Goal: Information Seeking & Learning: Compare options

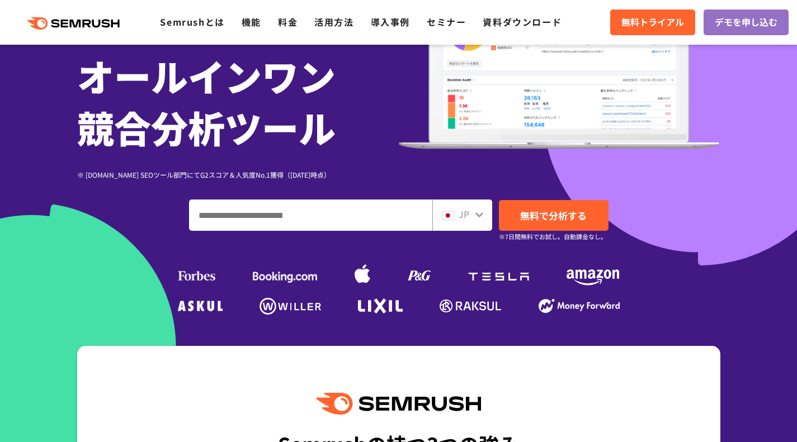
scroll to position [243, 0]
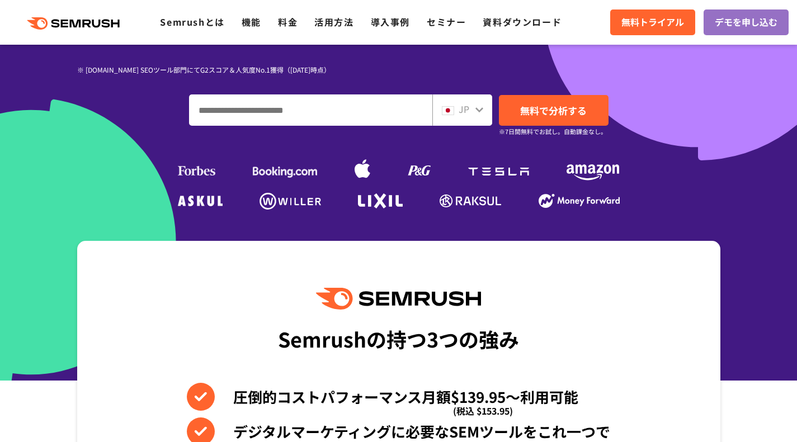
click at [385, 127] on div "SEO・広告分析・SNS競合対策をこれ一つで。 オールインワン 競合分析ツール ※ [DOMAIN_NAME] SEOツール部門にてG2スコア＆人気度No.1…" at bounding box center [398, 21] width 643 height 383
click at [385, 108] on input "ドメイン、キーワードまたはURLを入力してください" at bounding box center [311, 110] width 242 height 30
click at [471, 107] on div "JP" at bounding box center [460, 109] width 36 height 15
click at [482, 119] on div "JP" at bounding box center [462, 109] width 60 height 31
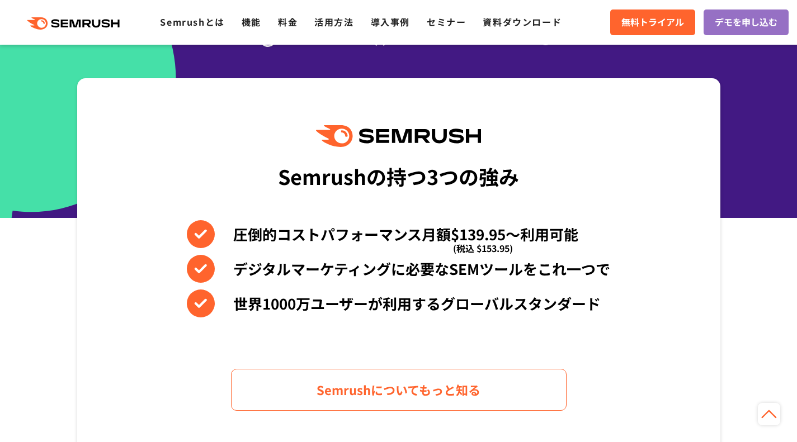
scroll to position [393, 0]
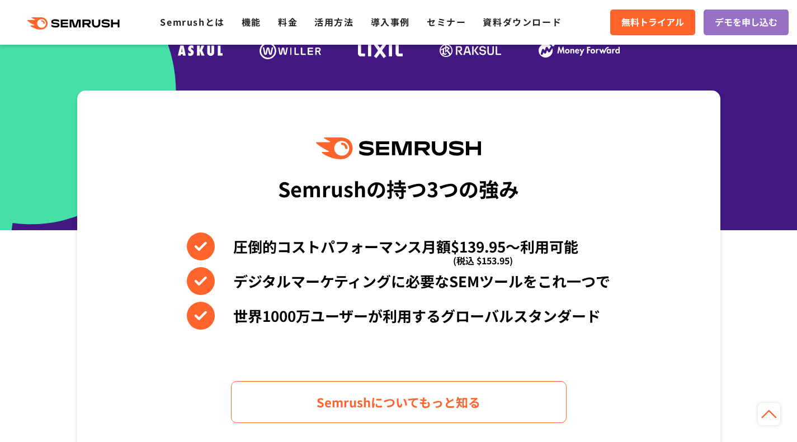
click at [285, 12] on div ".cls {fill: #FF642D;} .cls {fill: #FF642D;} Semrushとは 機能 料金 活用方法 導入事例 セミナー 資料ダウ…" at bounding box center [398, 23] width 797 height 34
click at [291, 21] on link "料金" at bounding box center [288, 21] width 20 height 13
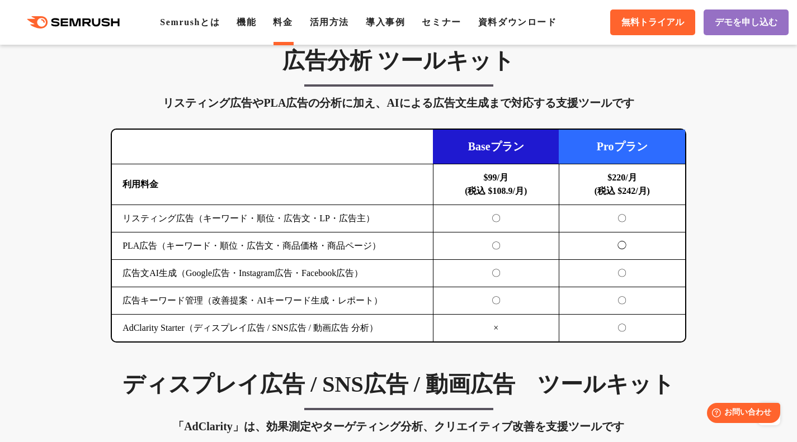
scroll to position [1192, 0]
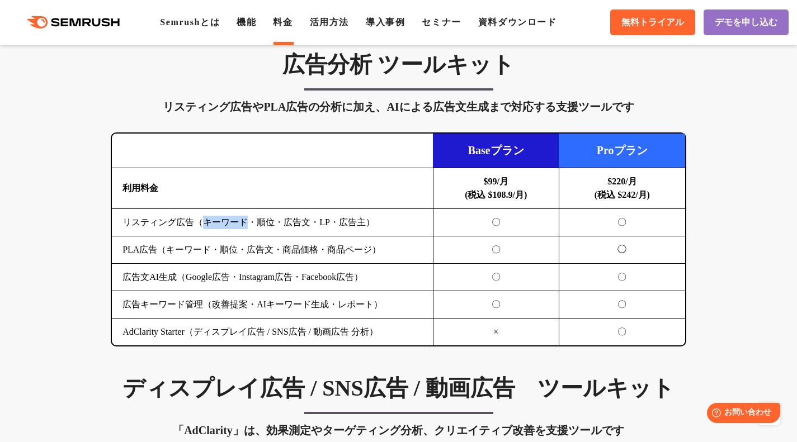
drag, startPoint x: 205, startPoint y: 225, endPoint x: 250, endPoint y: 224, distance: 44.7
click at [250, 224] on td "リスティング広告（キーワード・順位・広告文・LP・広告主）" at bounding box center [272, 222] width 321 height 27
click at [263, 221] on td "リスティング広告（キーワード・順位・広告文・LP・広告主）" at bounding box center [272, 222] width 321 height 27
drag, startPoint x: 259, startPoint y: 223, endPoint x: 282, endPoint y: 224, distance: 22.9
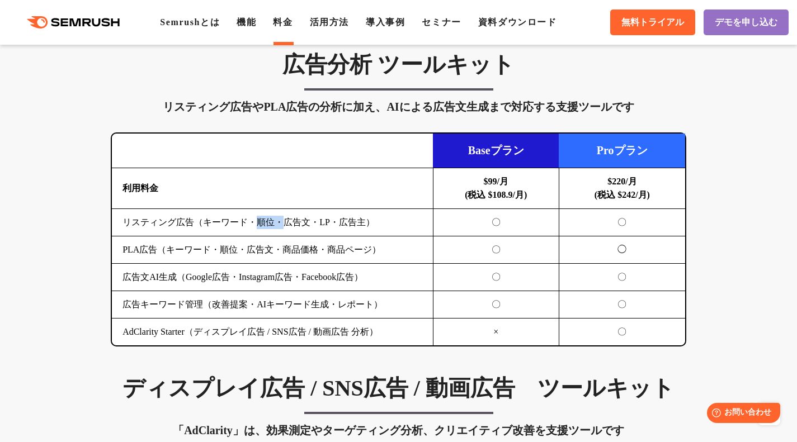
click at [282, 224] on td "リスティング広告（キーワード・順位・広告文・LP・広告主）" at bounding box center [272, 222] width 321 height 27
click at [291, 228] on td "リスティング広告（キーワード・順位・広告文・LP・広告主）" at bounding box center [272, 222] width 321 height 27
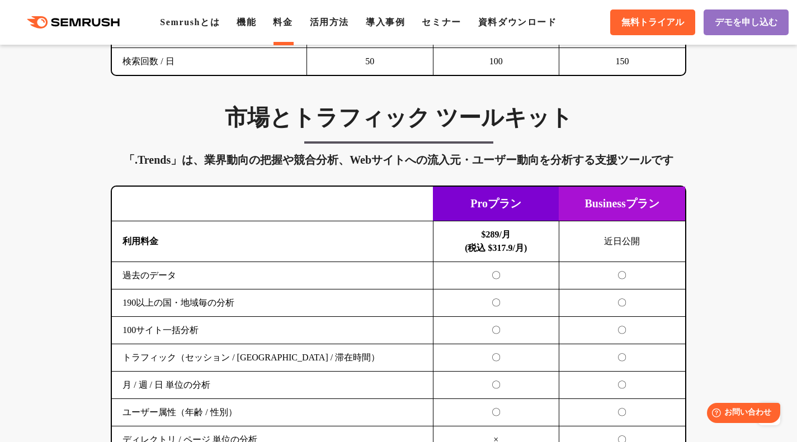
scroll to position [1821, 0]
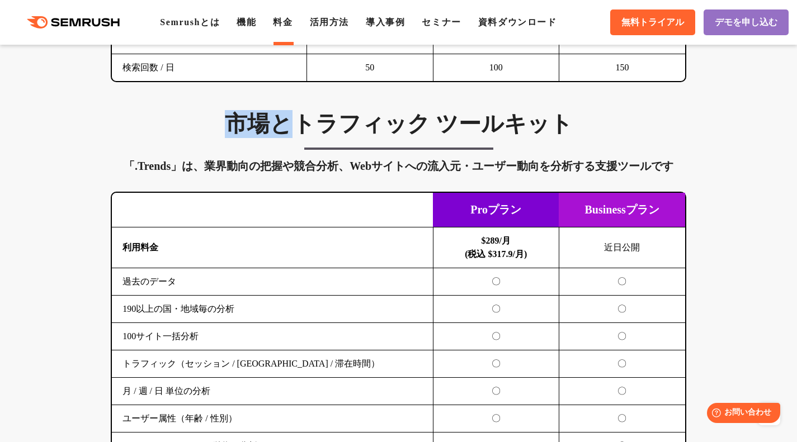
drag, startPoint x: 288, startPoint y: 131, endPoint x: 233, endPoint y: 134, distance: 55.4
click at [234, 134] on h3 "市場とトラフィック ツールキット" at bounding box center [398, 124] width 575 height 28
click at [231, 134] on h3 "市場とトラフィック ツールキット" at bounding box center [398, 124] width 575 height 28
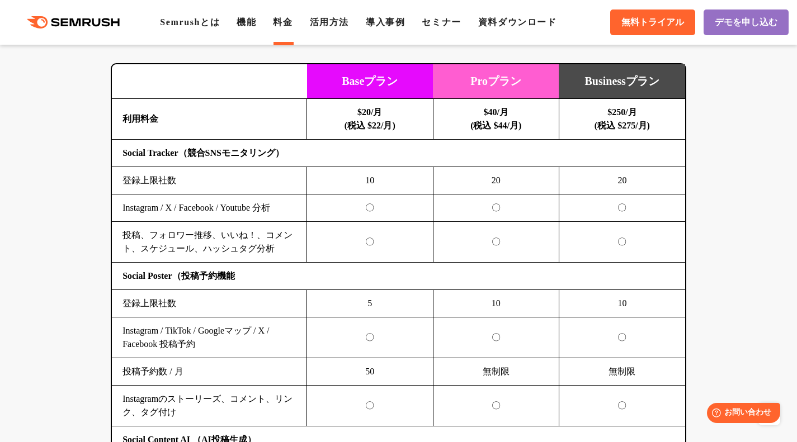
scroll to position [2366, 0]
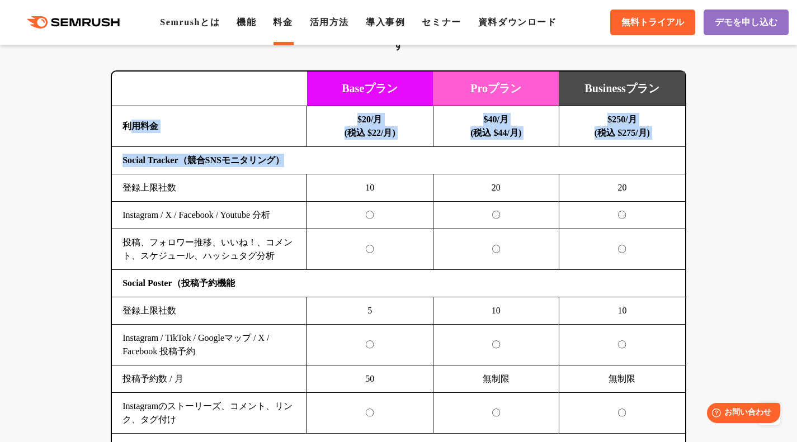
drag, startPoint x: 133, startPoint y: 124, endPoint x: 551, endPoint y: 150, distance: 418.5
click at [551, 150] on td "Social Tracker（競合SNSモニタリング）" at bounding box center [398, 160] width 573 height 27
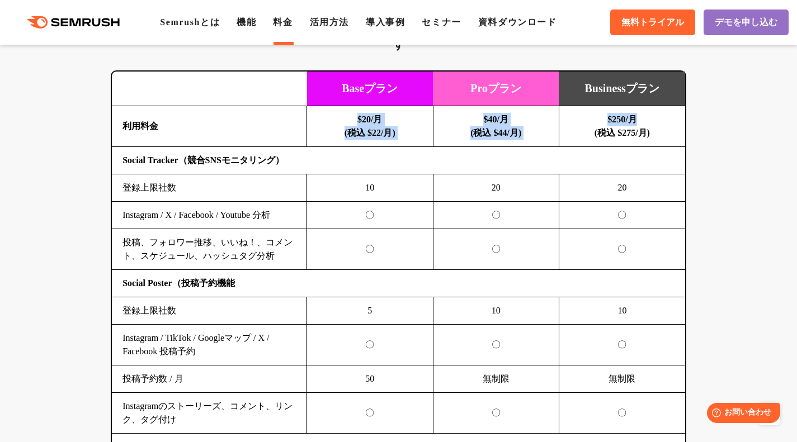
drag, startPoint x: 657, startPoint y: 124, endPoint x: 264, endPoint y: 134, distance: 392.6
click at [268, 134] on tr "利用料金 $20/月 (税込 $22/月) $40/月 (税込 $44/月) $250/月 (税込 $275/月)" at bounding box center [398, 126] width 573 height 41
click at [140, 130] on b "利用料金" at bounding box center [140, 126] width 36 height 10
drag, startPoint x: 123, startPoint y: 129, endPoint x: 247, endPoint y: 127, distance: 124.1
click at [246, 127] on td "利用料金" at bounding box center [209, 126] width 195 height 41
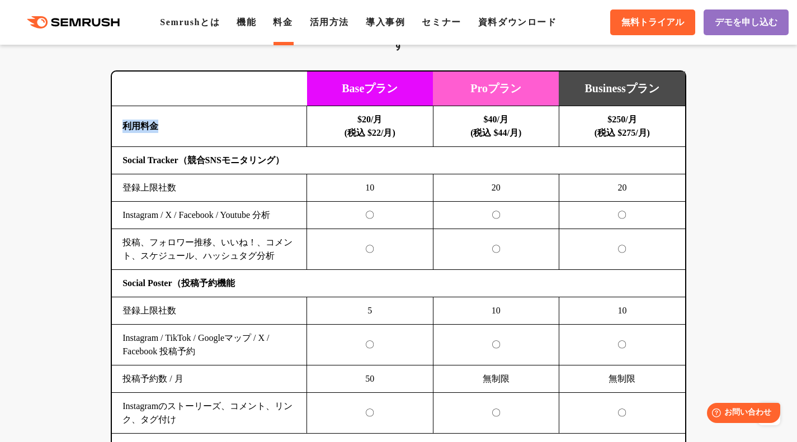
click at [256, 129] on td "利用料金" at bounding box center [209, 126] width 195 height 41
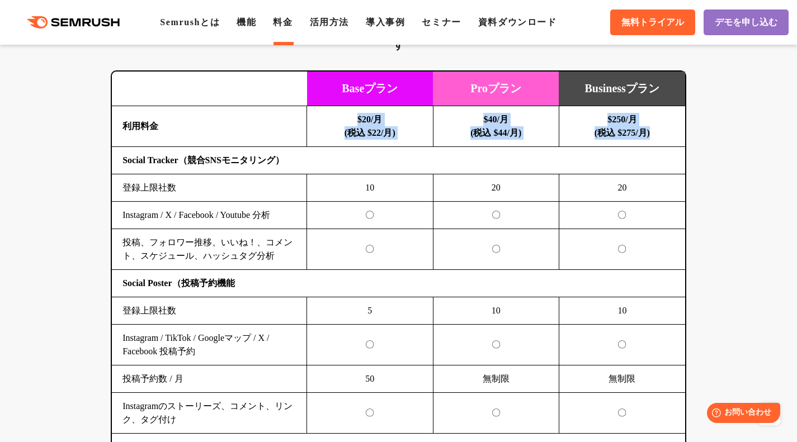
drag, startPoint x: 354, startPoint y: 115, endPoint x: 673, endPoint y: 135, distance: 318.7
click at [673, 135] on tr "利用料金 $20/月 (税込 $22/月) $40/月 (税込 $44/月) $250/月 (税込 $275/月)" at bounding box center [398, 126] width 573 height 41
click at [519, 153] on td "Social Tracker（競合SNSモニタリング）" at bounding box center [398, 160] width 573 height 27
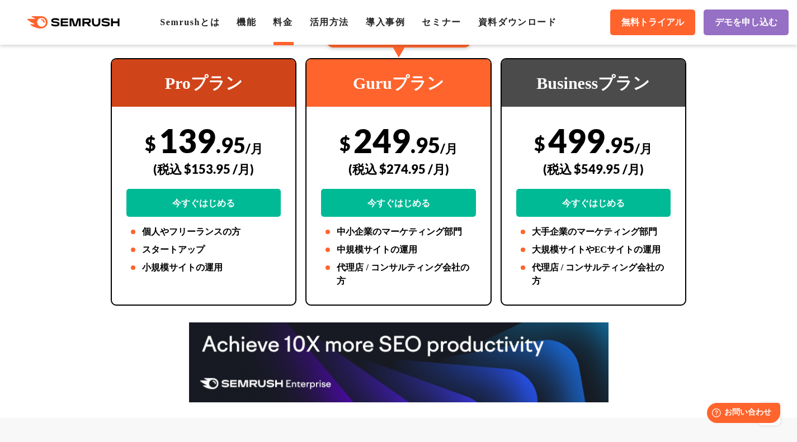
scroll to position [0, 0]
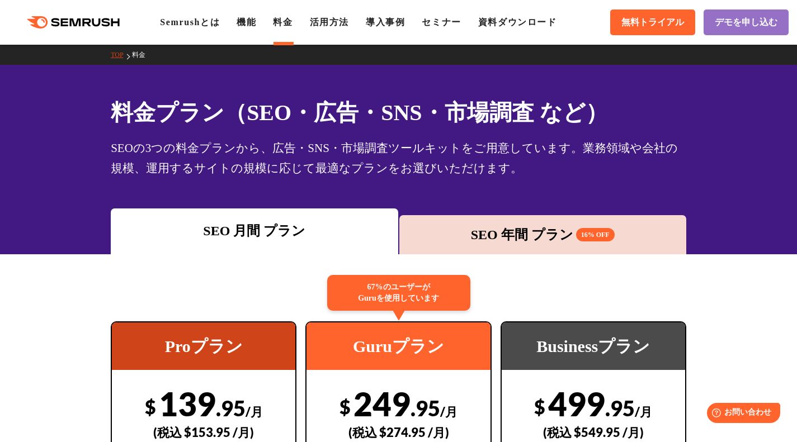
click at [462, 219] on div "SEO 年間 プラン 16% OFF" at bounding box center [542, 234] width 287 height 39
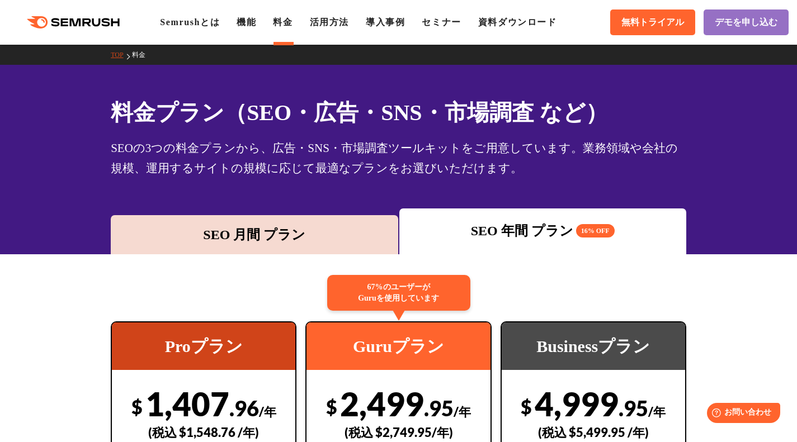
click at [291, 217] on div "SEO 月間 プラン" at bounding box center [254, 234] width 287 height 39
